Goal: Communication & Community: Share content

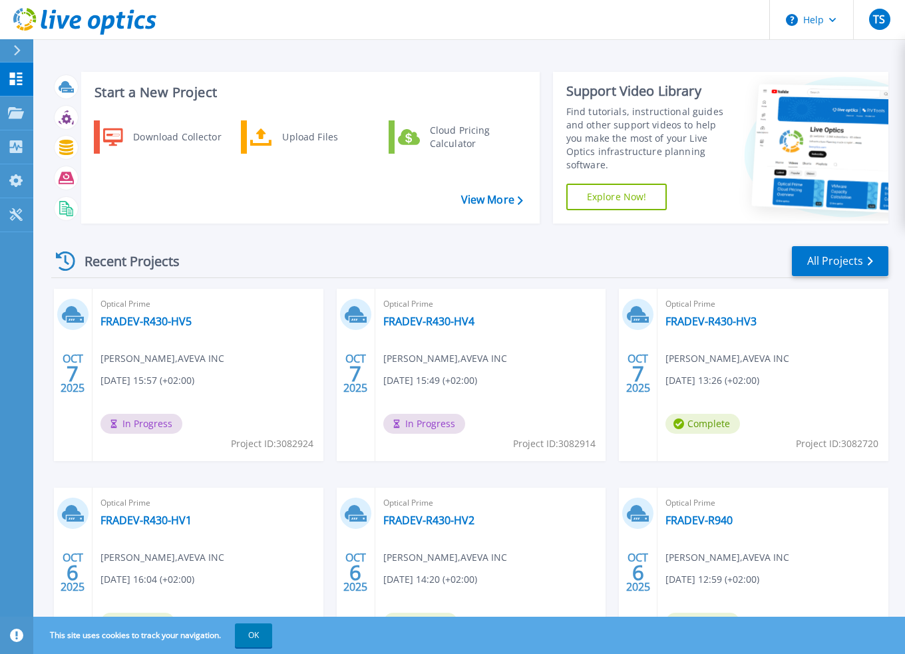
scroll to position [82, 0]
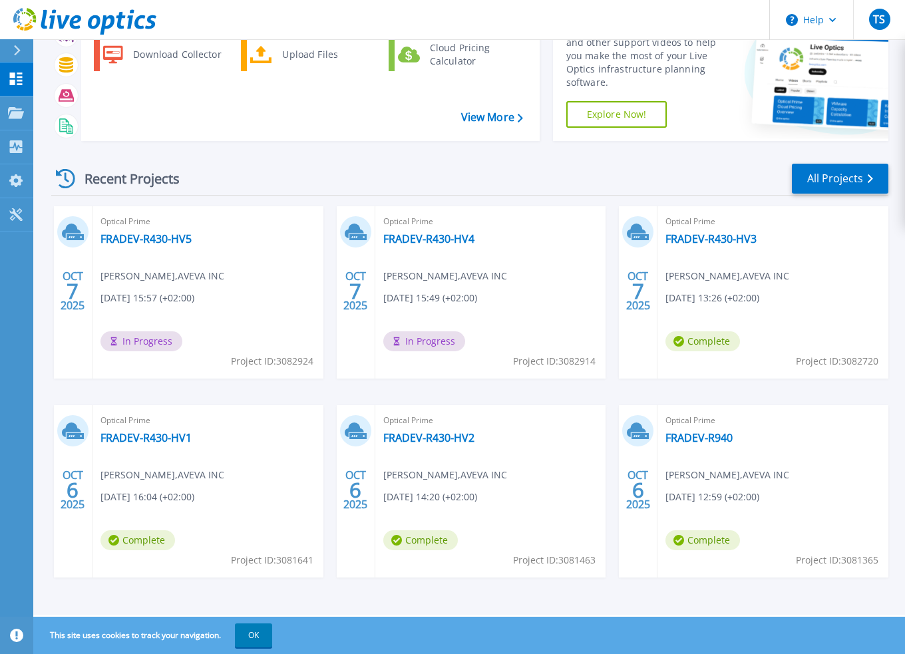
click at [710, 223] on span "Optical Prime" at bounding box center [772, 221] width 215 height 15
click at [710, 242] on link "FRADEV-R430-HV3" at bounding box center [710, 238] width 91 height 13
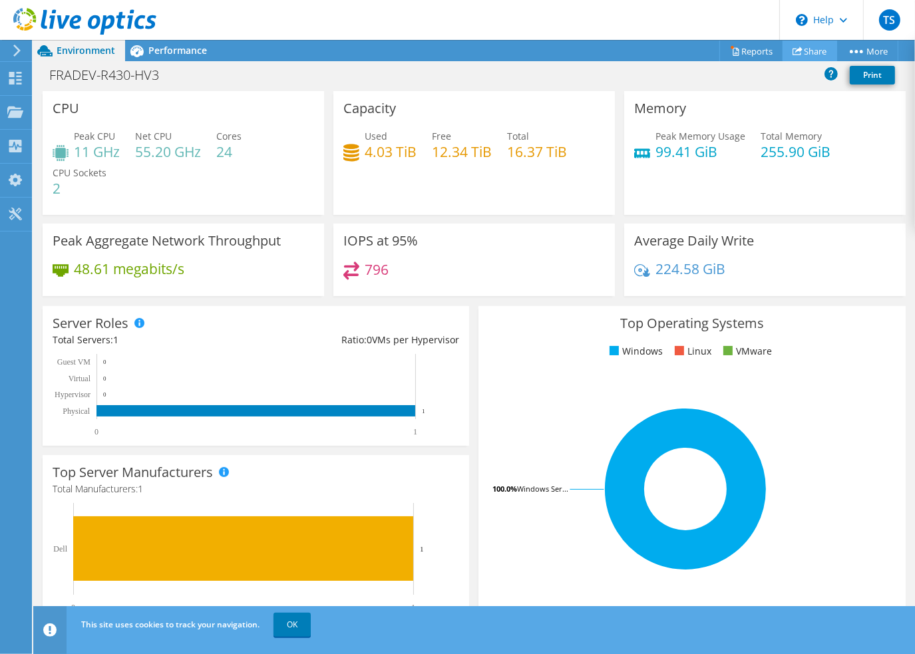
click at [817, 51] on link "Share" at bounding box center [809, 51] width 55 height 21
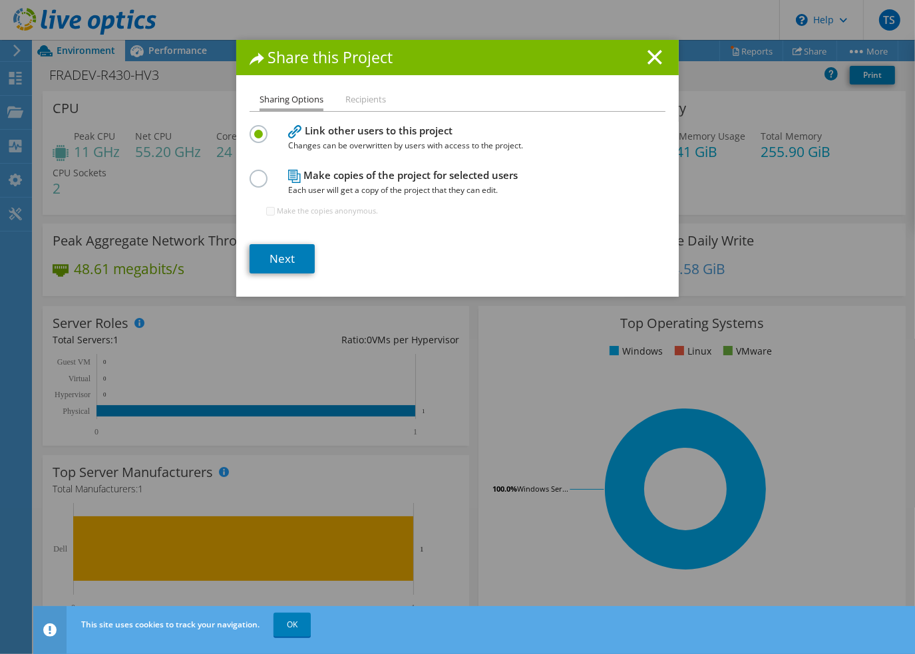
click at [252, 173] on label at bounding box center [260, 171] width 23 height 3
click at [0, 0] on input "radio" at bounding box center [0, 0] width 0 height 0
click at [409, 136] on h4 "Link other users to this project Changes can be overwritten by users with acces…" at bounding box center [454, 138] width 333 height 30
click at [249, 128] on label at bounding box center [260, 126] width 23 height 3
click at [0, 0] on input "radio" at bounding box center [0, 0] width 0 height 0
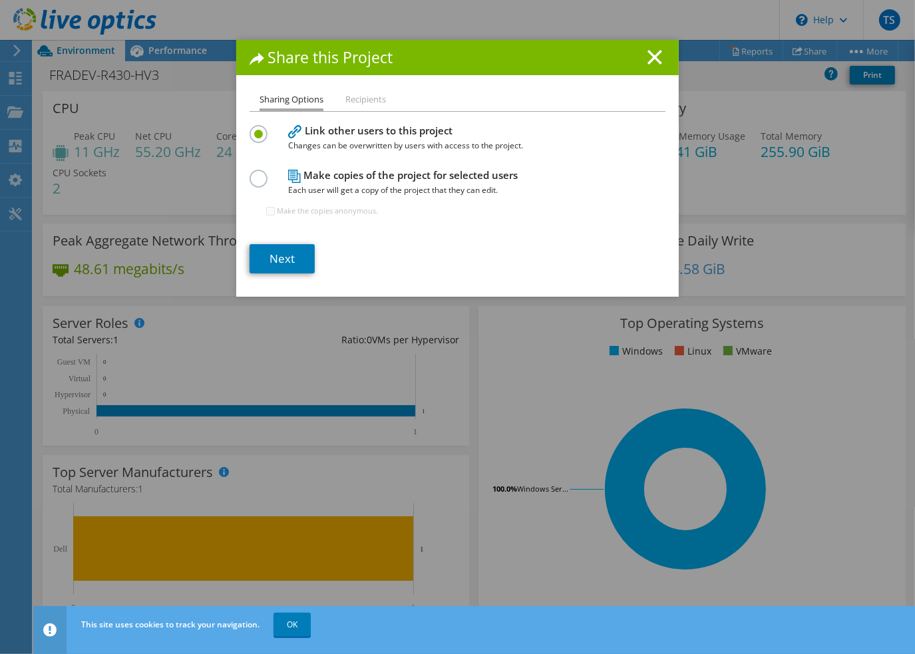
click at [357, 103] on li "Recipients" at bounding box center [365, 100] width 41 height 17
click at [290, 257] on link "Next" at bounding box center [281, 258] width 65 height 29
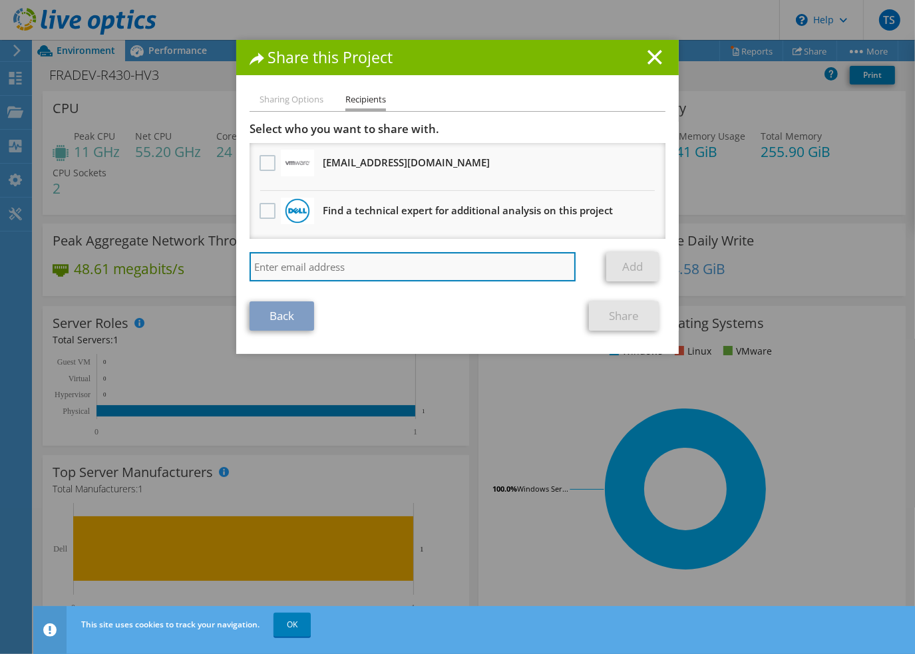
click at [413, 262] on input "search" at bounding box center [412, 266] width 326 height 29
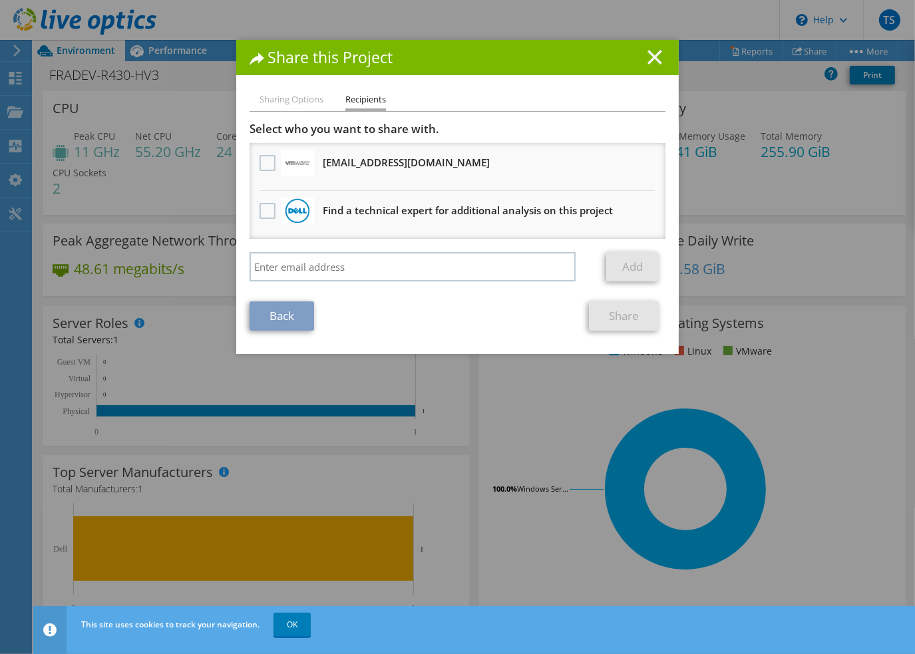
drag, startPoint x: 644, startPoint y: 68, endPoint x: 645, endPoint y: 61, distance: 6.8
click at [645, 66] on div "Share this Project" at bounding box center [457, 57] width 442 height 35
click at [649, 57] on line at bounding box center [654, 57] width 13 height 13
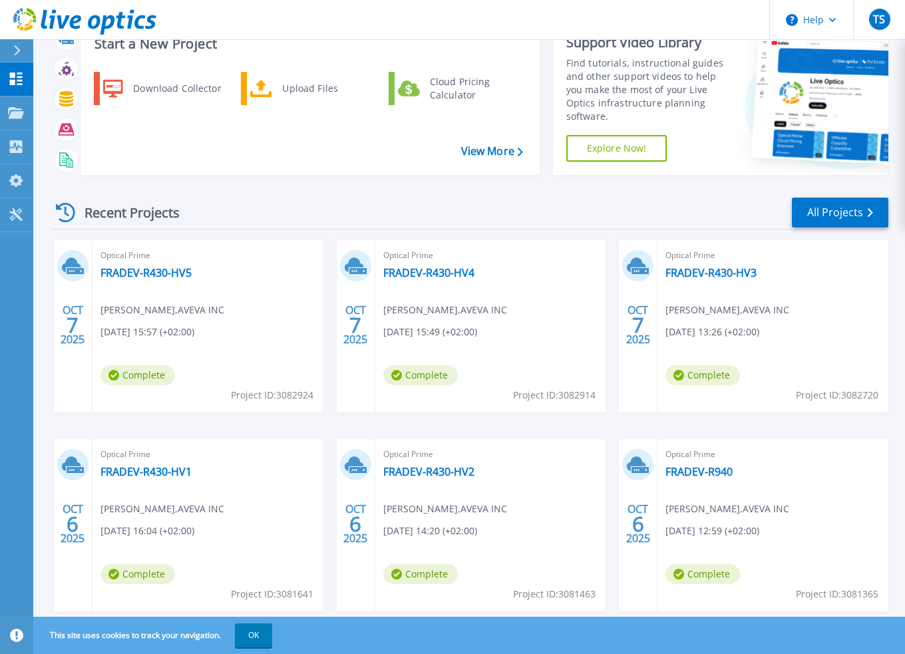
scroll to position [82, 0]
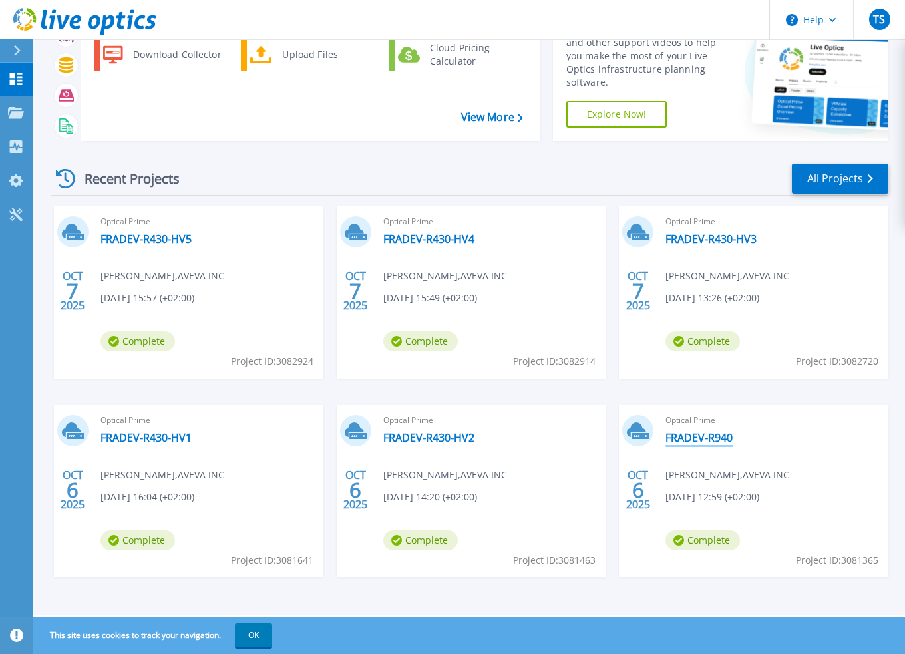
click at [718, 440] on link "FRADEV-R940" at bounding box center [698, 437] width 67 height 13
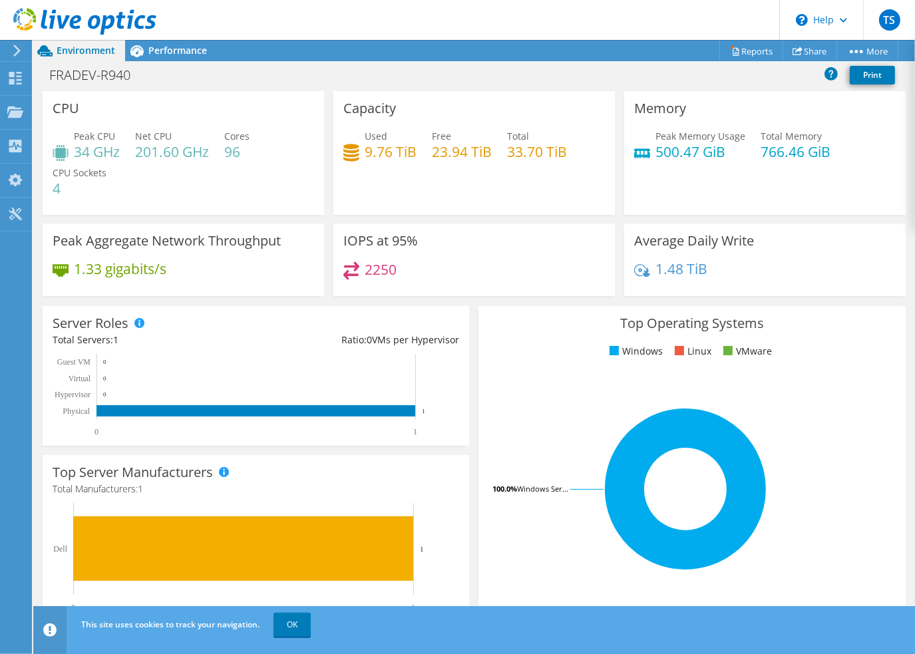
click at [17, 49] on use at bounding box center [16, 51] width 7 height 12
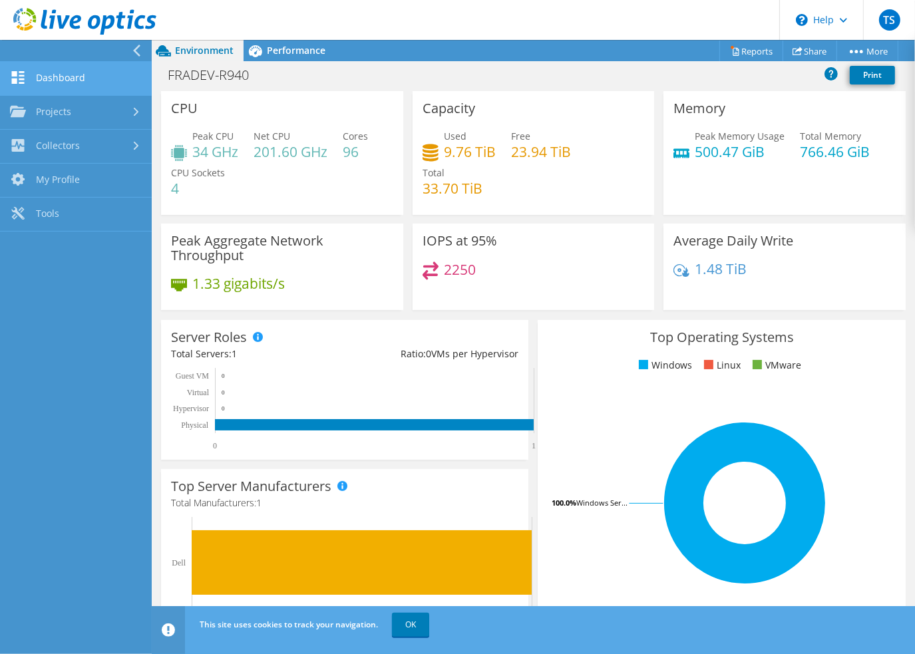
click at [82, 88] on link "Dashboard" at bounding box center [76, 79] width 152 height 34
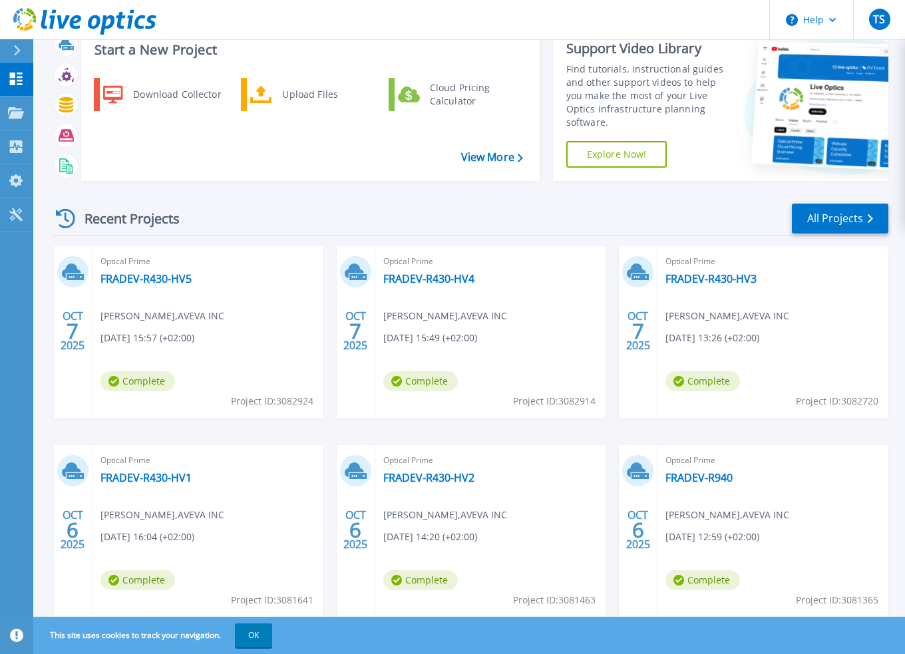
scroll to position [82, 0]
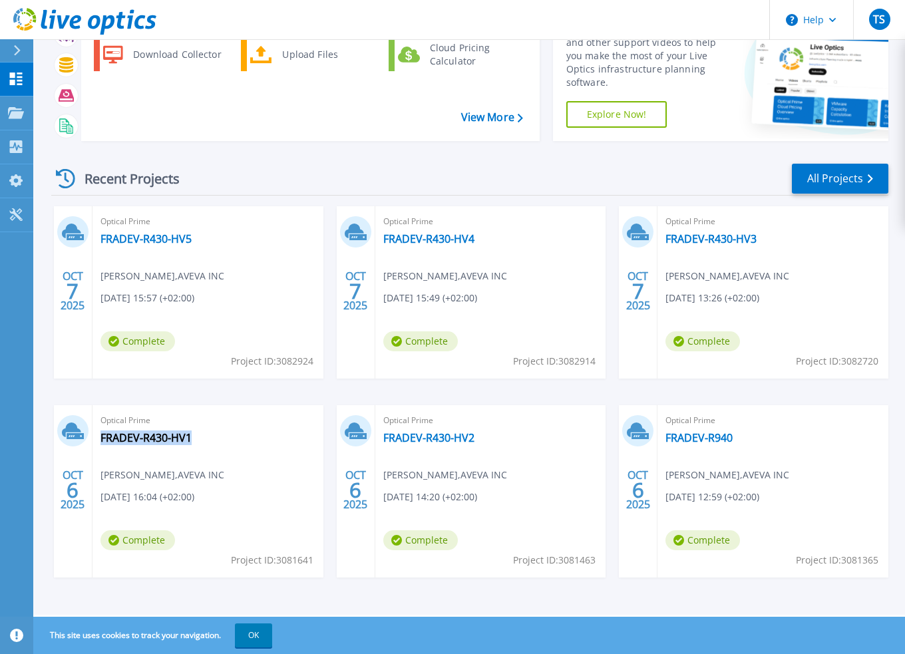
drag, startPoint x: 136, startPoint y: 438, endPoint x: 197, endPoint y: 437, distance: 61.2
click at [197, 437] on div "Optical Prime FRADEV-R430-HV1 Tommy Soo , AVEVA INC 10/06/2025, 16:04 (+02:00) …" at bounding box center [207, 491] width 231 height 172
drag, startPoint x: 452, startPoint y: 438, endPoint x: 472, endPoint y: 440, distance: 20.1
click at [472, 440] on div "Optical Prime FRADEV-R430-HV2 Tommy Soo , AVEVA INC 10/06/2025, 14:20 (+02:00) …" at bounding box center [490, 491] width 231 height 172
copy div "FRADEV-R430-HV2"
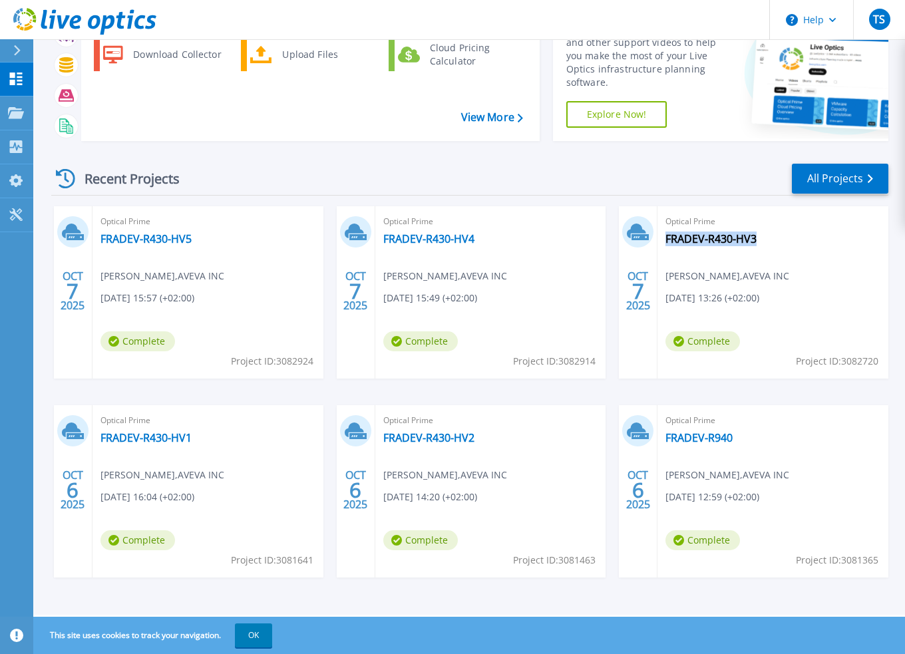
click at [766, 239] on div "Optical Prime FRADEV-R430-HV3 Tommy Soo , AVEVA INC 10/07/2025, 13:26 (+02:00) …" at bounding box center [772, 292] width 231 height 172
copy div "FRADEV-R430-HV3"
drag, startPoint x: 503, startPoint y: 241, endPoint x: 474, endPoint y: 241, distance: 28.6
click at [474, 241] on div "Optical Prime FRADEV-R430-HV4 Tommy Soo , AVEVA INC 10/07/2025, 15:49 (+02:00) …" at bounding box center [490, 292] width 231 height 172
copy div "FRADEV-R430-HV4"
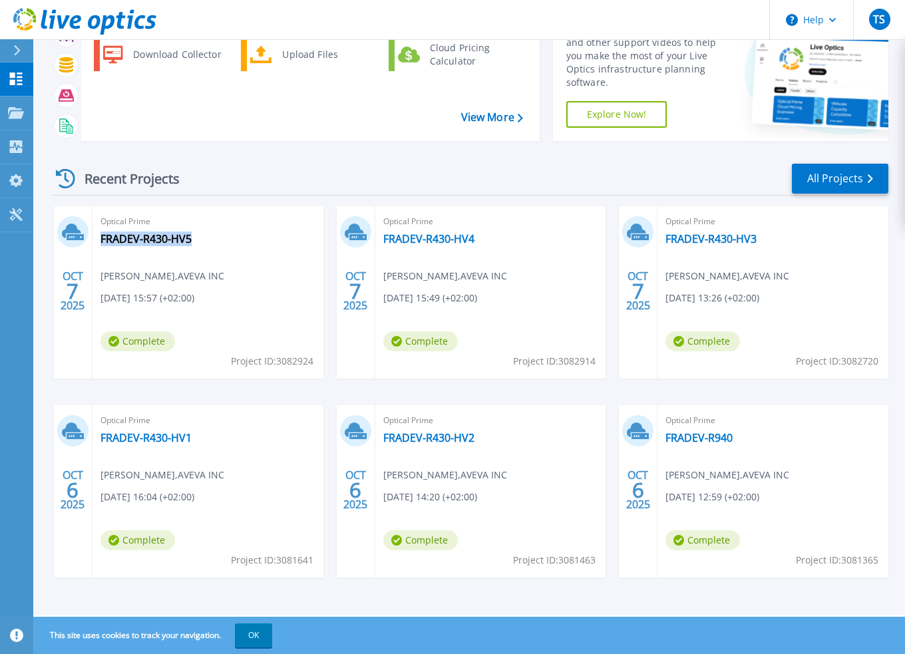
drag, startPoint x: 223, startPoint y: 239, endPoint x: 198, endPoint y: 239, distance: 25.3
click at [198, 239] on div "Optical Prime FRADEV-R430-HV5 Tommy Soo , AVEVA INC 10/07/2025, 15:57 (+02:00) …" at bounding box center [207, 292] width 231 height 172
copy div "FRADEV-R430-HV5"
drag, startPoint x: 760, startPoint y: 436, endPoint x: 741, endPoint y: 436, distance: 18.6
click at [741, 436] on div "Optical Prime FRADEV-R940 Tommy Soo , AVEVA INC 10/06/2025, 12:59 (+02:00) Comp…" at bounding box center [772, 491] width 231 height 172
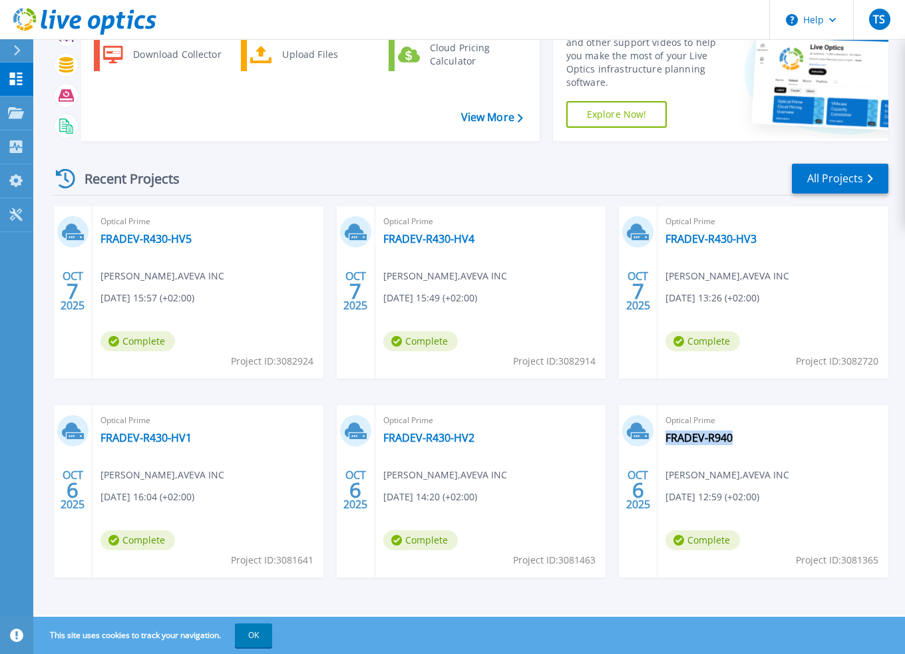
copy div "FRADEV-R940"
click at [851, 184] on link "All Projects" at bounding box center [840, 179] width 96 height 30
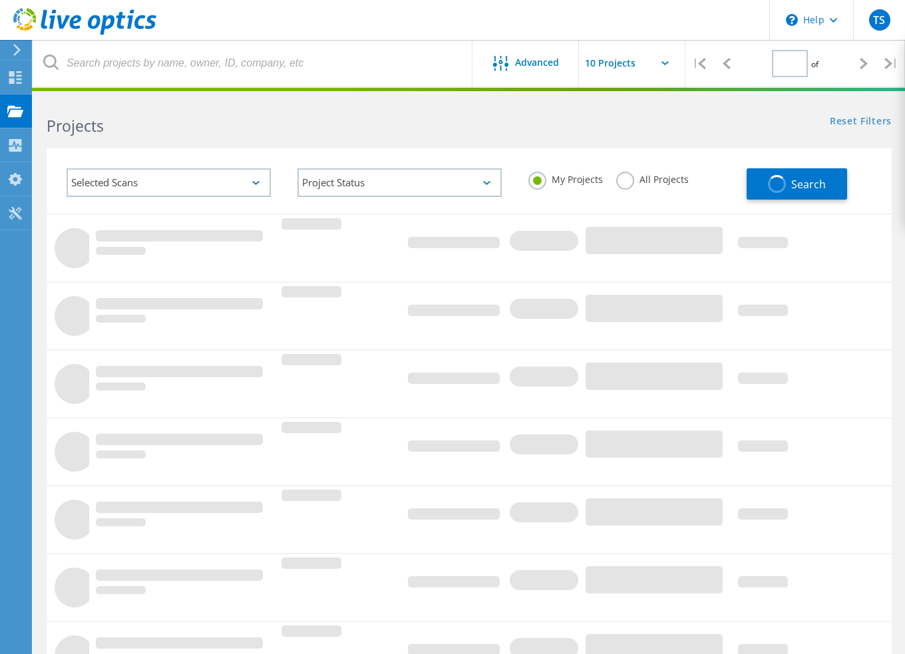
type input "1"
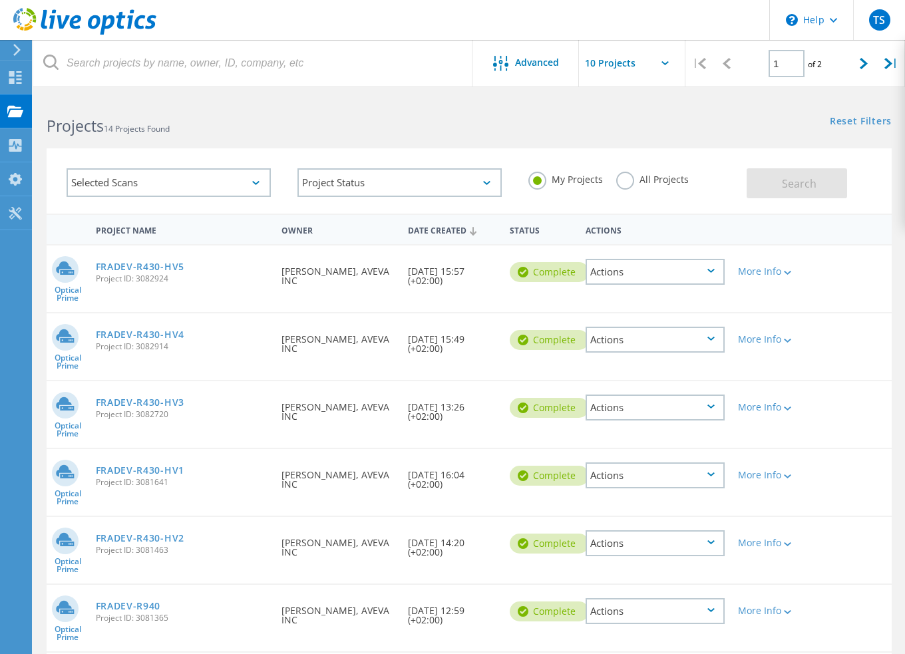
click at [689, 271] on div "Actions" at bounding box center [654, 272] width 139 height 26
click at [689, 272] on div "Share" at bounding box center [655, 282] width 136 height 21
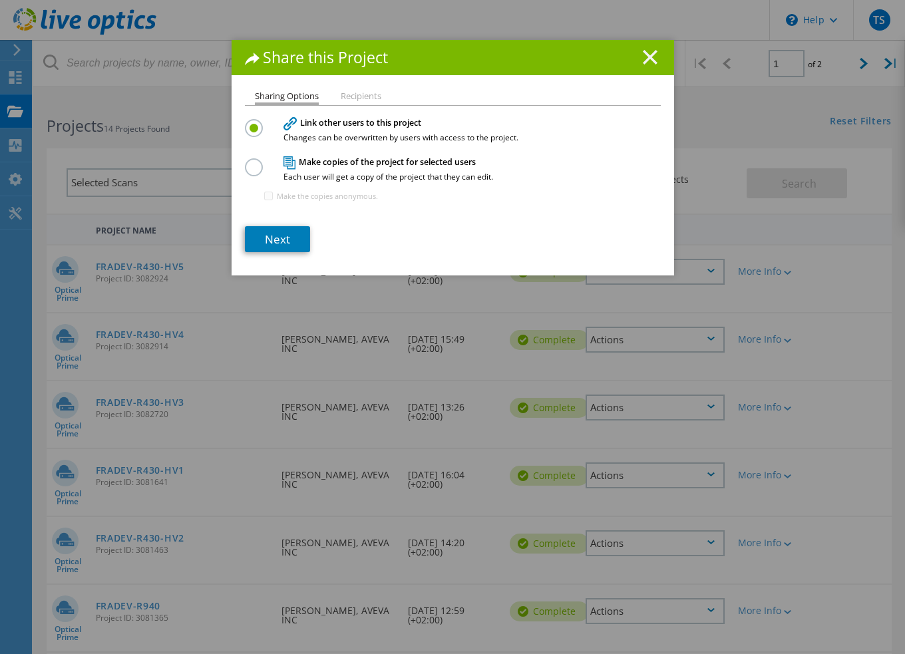
click at [644, 58] on line at bounding box center [649, 57] width 13 height 13
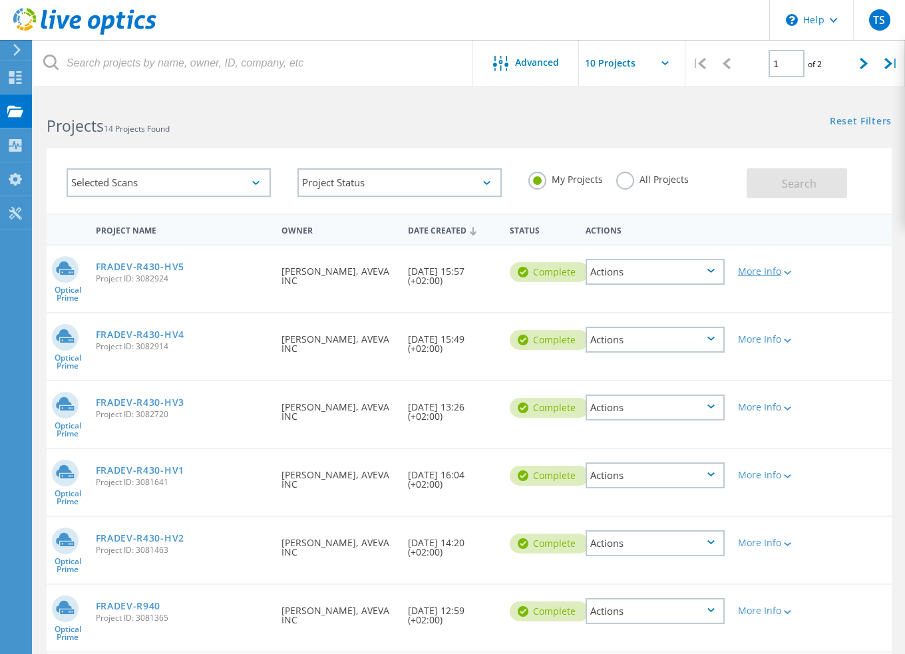
click at [784, 275] on icon at bounding box center [787, 273] width 7 height 4
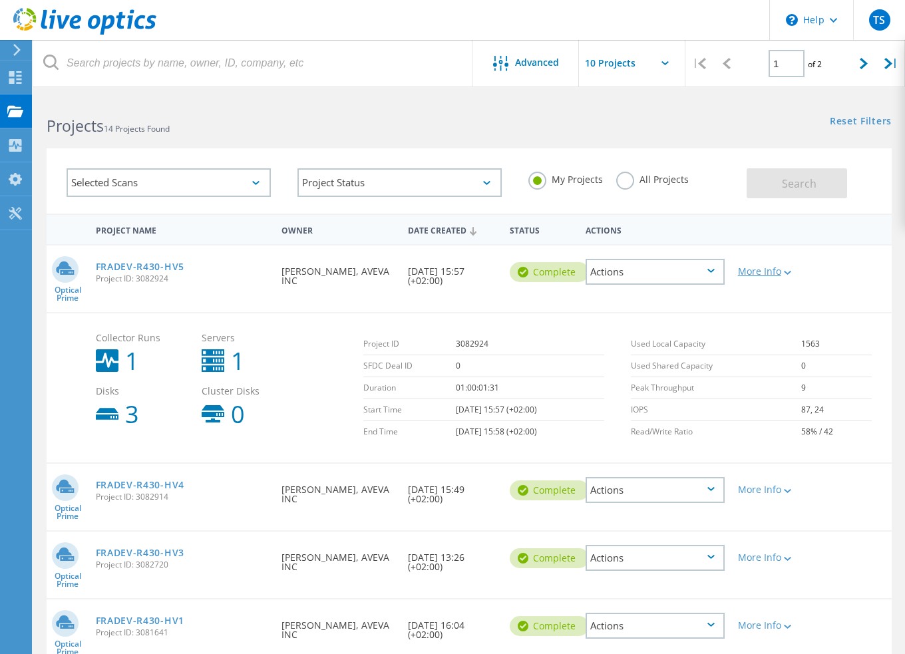
click at [784, 275] on icon at bounding box center [787, 273] width 7 height 4
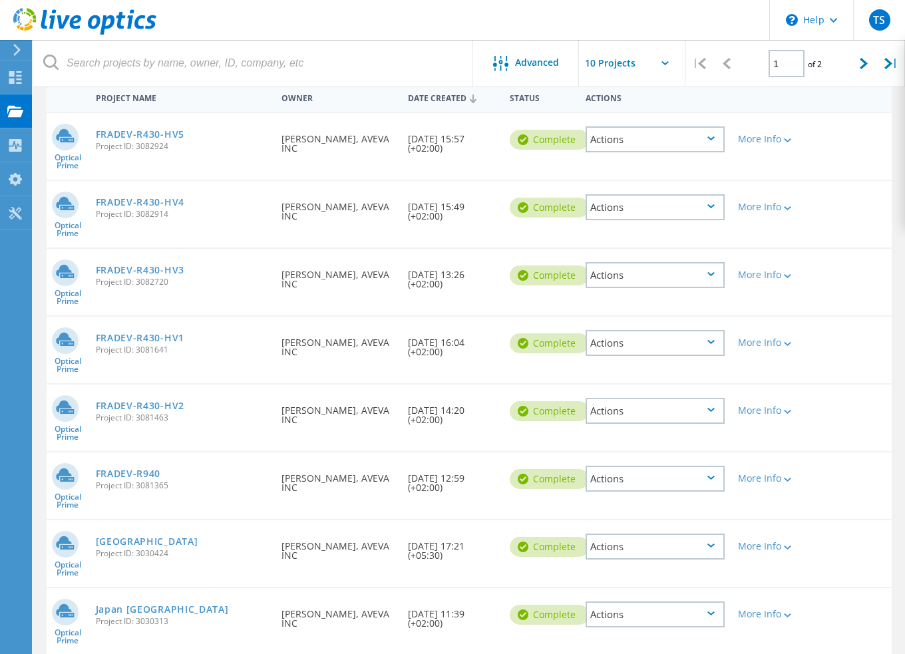
scroll to position [133, 0]
click at [653, 31] on header "\n Help Explore Helpful Articles Contact Support TS End User [PERSON_NAME] [PER…" at bounding box center [452, 20] width 905 height 40
